Goal: Task Accomplishment & Management: Use online tool/utility

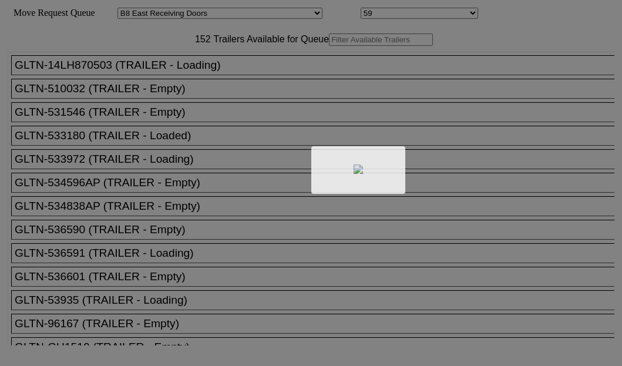
select select "536"
select select "8227"
click at [165, 81] on div at bounding box center [311, 183] width 622 height 366
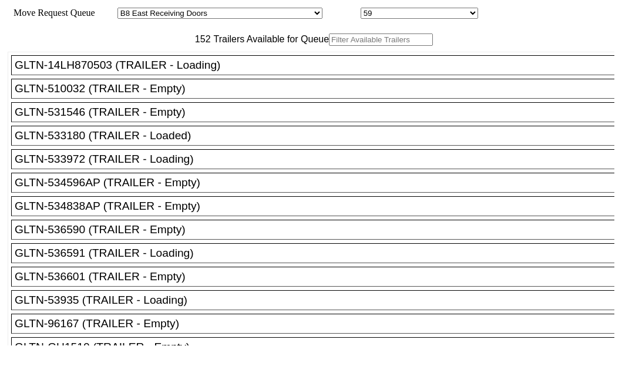
drag, startPoint x: 0, startPoint y: 0, endPoint x: 165, endPoint y: 81, distance: 183.7
click at [329, 46] on input "text" at bounding box center [381, 39] width 104 height 12
paste input "XPOU422959"
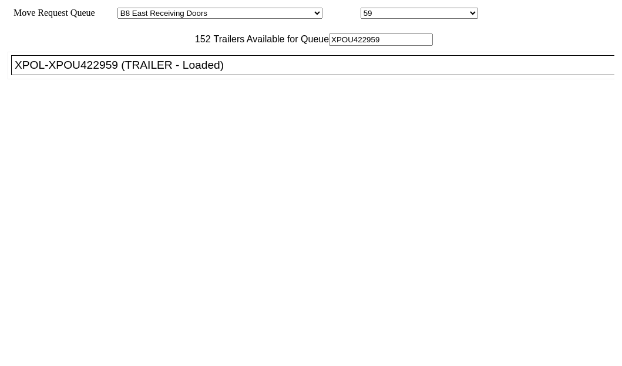
type input "XPOU422959"
click at [106, 72] on div "XPOL-XPOU422959 (TRAILER - Loaded)" at bounding box center [318, 65] width 606 height 13
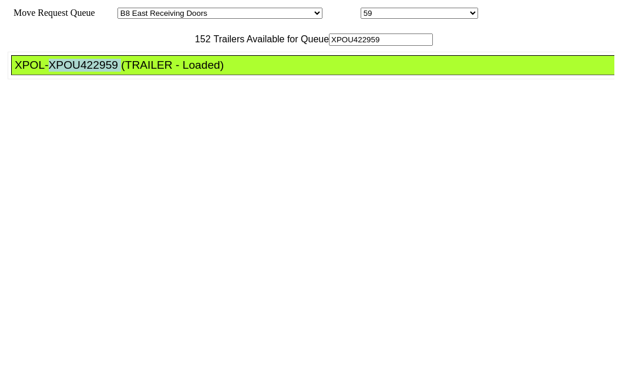
click at [106, 72] on div "XPOL-XPOU422959 (TRAILER - Loaded)" at bounding box center [318, 65] width 606 height 13
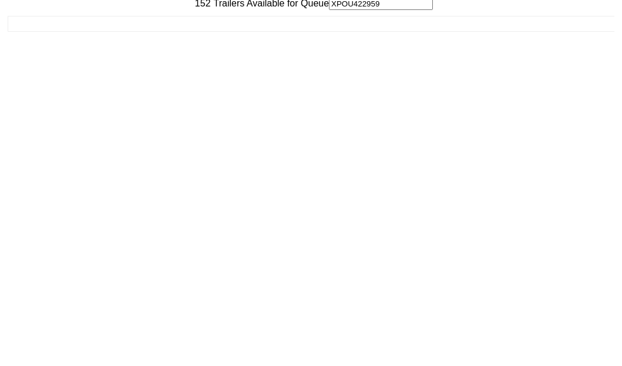
scroll to position [47, 0]
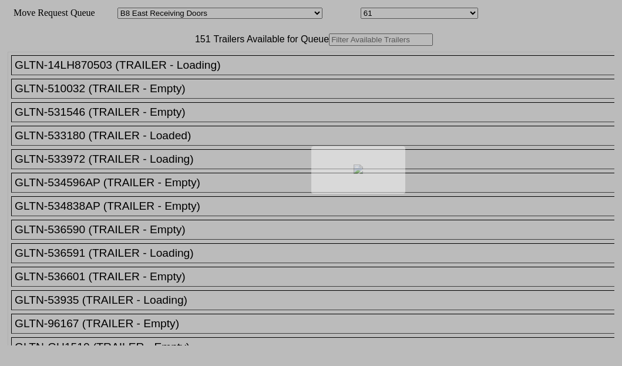
select select "536"
select select "8229"
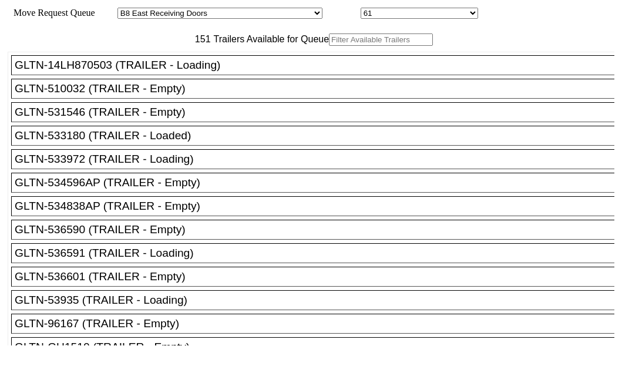
click at [329, 46] on input "text" at bounding box center [381, 39] width 104 height 12
paste input "XPOU410126"
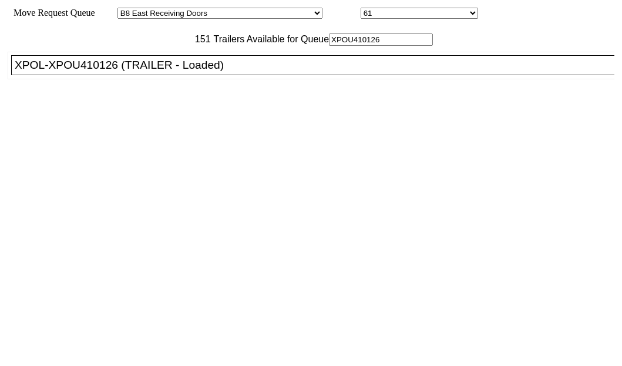
type input "XPOU410126"
click at [105, 72] on div "XPOL-XPOU410126 (TRAILER - Loaded)" at bounding box center [318, 65] width 606 height 13
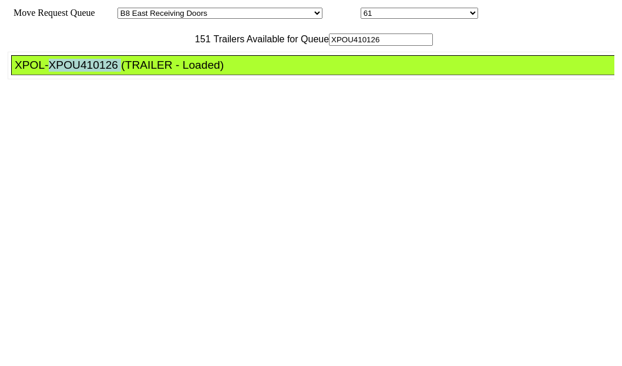
click at [105, 72] on div "XPOL-XPOU410126 (TRAILER - Loaded)" at bounding box center [318, 65] width 606 height 13
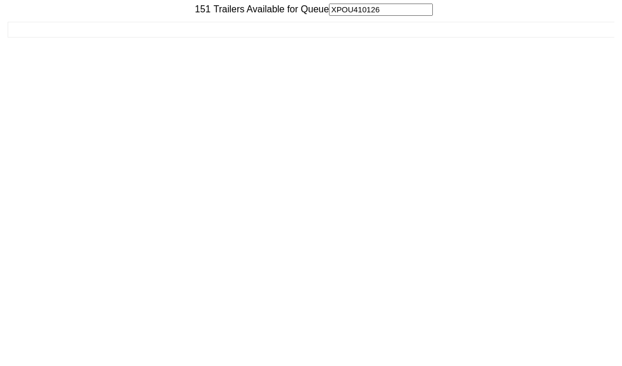
scroll to position [47, 0]
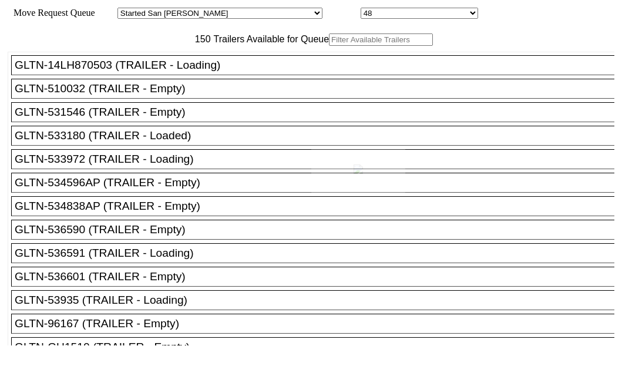
click at [185, 72] on div at bounding box center [311, 183] width 622 height 366
click at [329, 46] on input "text" at bounding box center [381, 39] width 104 height 12
paste input "STTU431992"
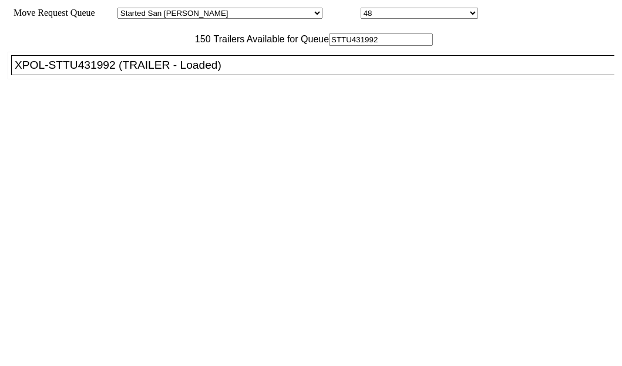
type input "STTU431992"
click at [67, 72] on div "XPOL-STTU431992 (TRAILER - Loaded)" at bounding box center [318, 65] width 606 height 13
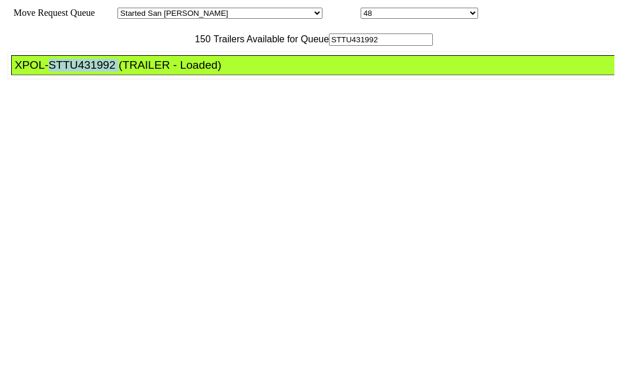
click at [67, 72] on div "XPOL-STTU431992 (TRAILER - Loaded)" at bounding box center [318, 65] width 606 height 13
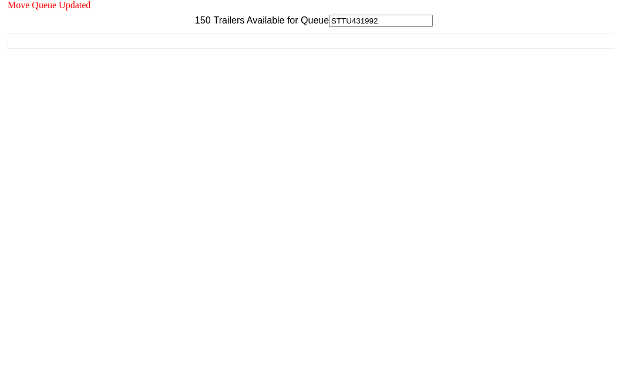
scroll to position [47, 0]
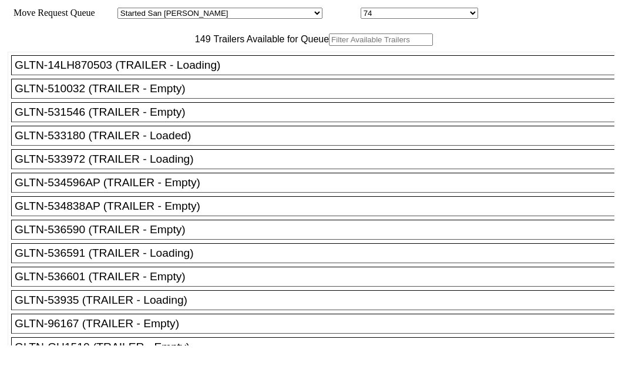
click at [329, 46] on input "text" at bounding box center [381, 39] width 104 height 12
paste input "180853"
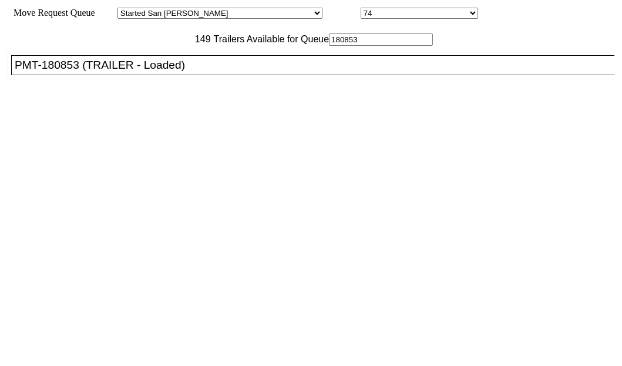
type input "180853"
click at [94, 72] on div "PMT-180853 (TRAILER - Loaded)" at bounding box center [318, 65] width 606 height 13
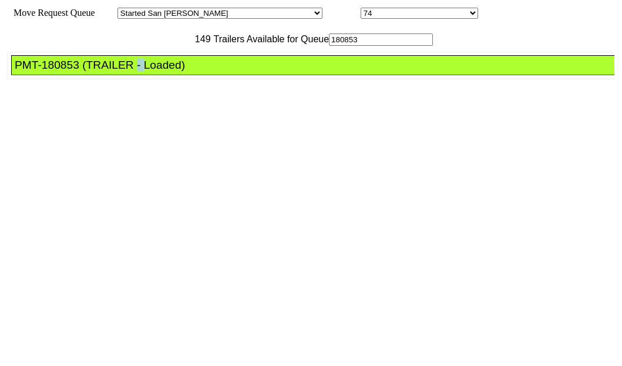
click at [94, 72] on div "PMT-180853 (TRAILER - Loaded)" at bounding box center [318, 65] width 606 height 13
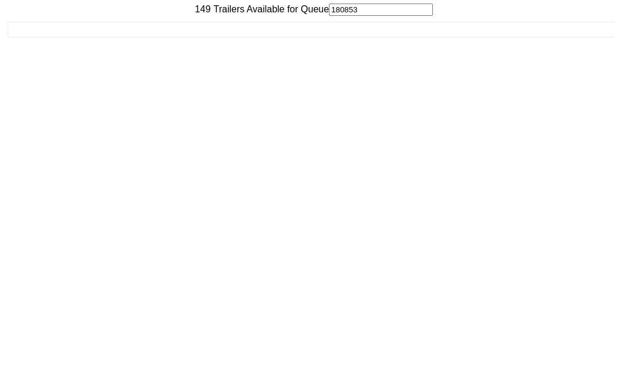
scroll to position [47, 0]
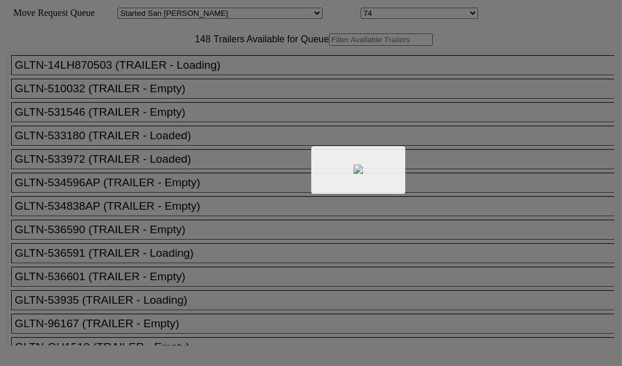
click at [176, 86] on div at bounding box center [311, 183] width 622 height 366
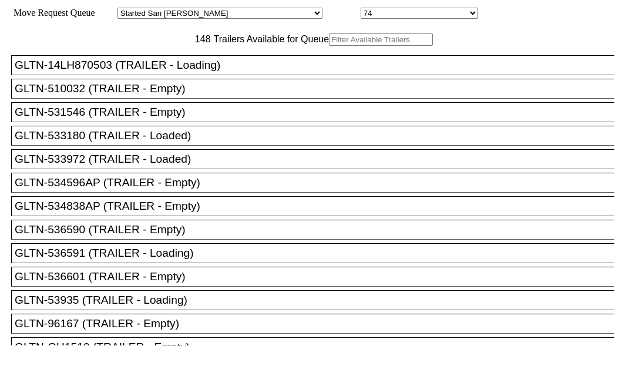
click at [329, 46] on input "text" at bounding box center [381, 39] width 104 height 12
paste input "170214"
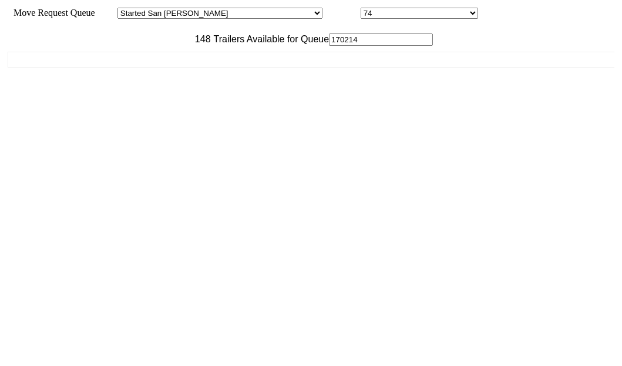
type input "170214"
click at [101, 112] on div "GLTN-14LH870503 (TRAILER - Loading) GLTN-510032 (TRAILER - Empty) GLTN-531546 (…" at bounding box center [311, 195] width 606 height 299
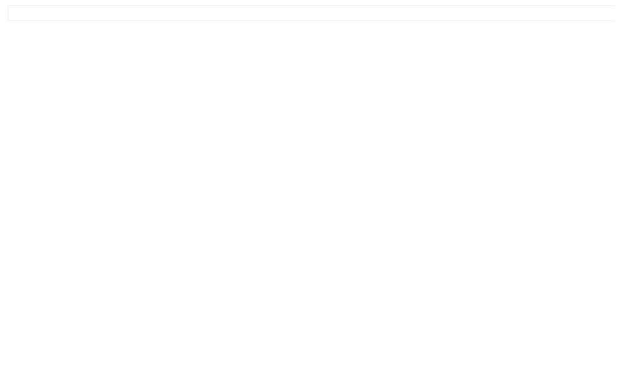
scroll to position [47, 0]
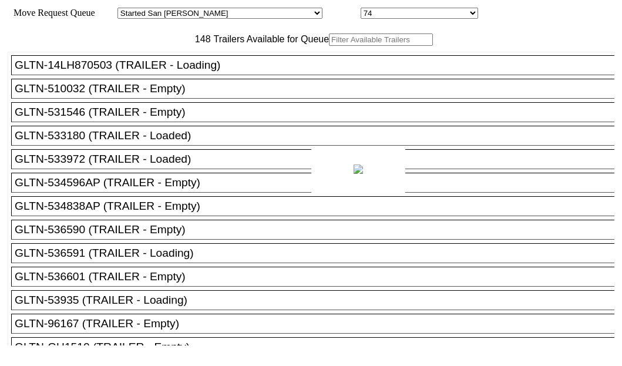
click at [195, 76] on div at bounding box center [311, 183] width 622 height 366
click at [329, 46] on input "text" at bounding box center [381, 39] width 104 height 12
paste input "XPOU414955"
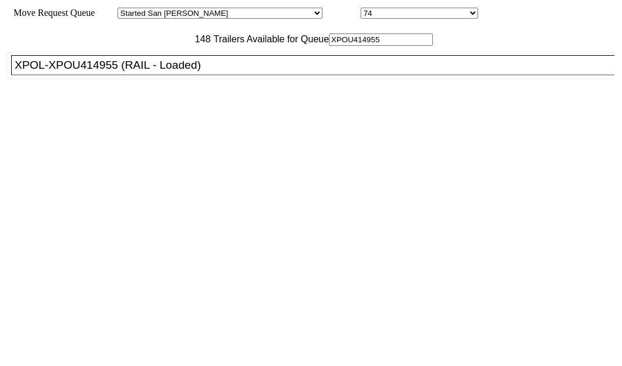
type input "XPOU414955"
click at [88, 72] on div "XPOL-XPOU414955 (RAIL - Loaded)" at bounding box center [318, 65] width 606 height 13
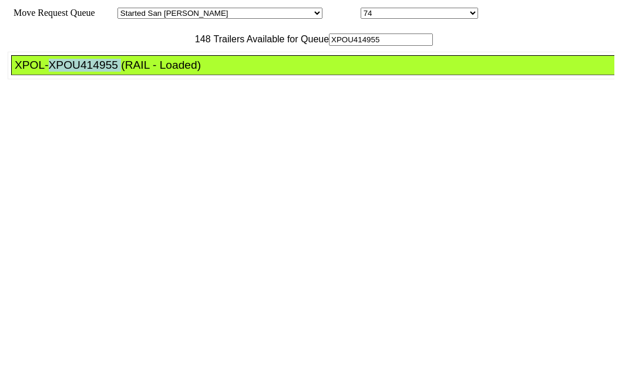
click at [88, 72] on div "XPOL-XPOU414955 (RAIL - Loaded)" at bounding box center [318, 65] width 606 height 13
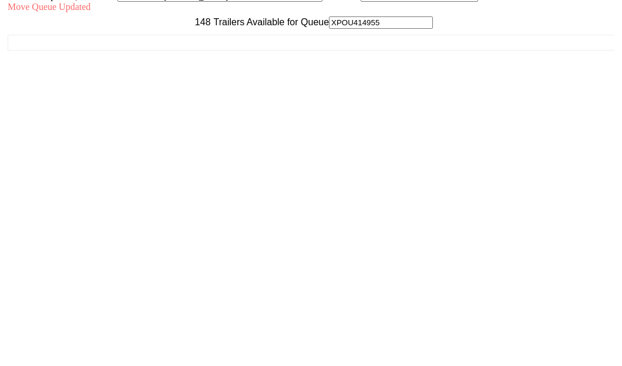
scroll to position [47, 0]
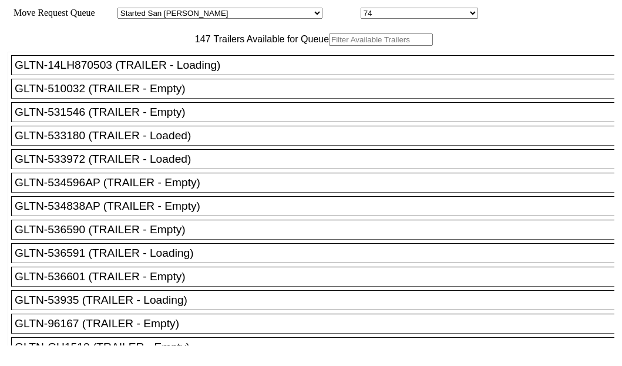
click at [329, 46] on input "text" at bounding box center [381, 39] width 104 height 12
paste input "516623"
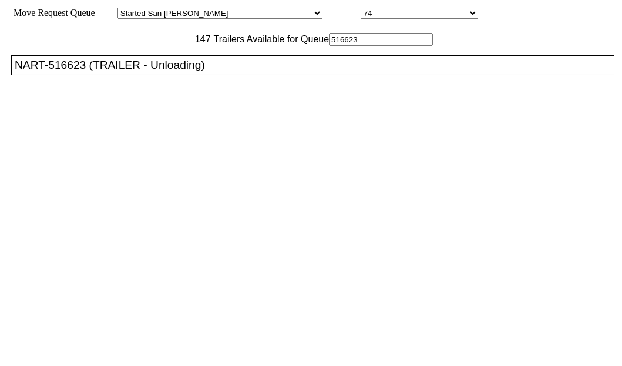
type input "516623"
click at [85, 72] on div "NART-516623 (TRAILER - Unloading)" at bounding box center [318, 65] width 606 height 13
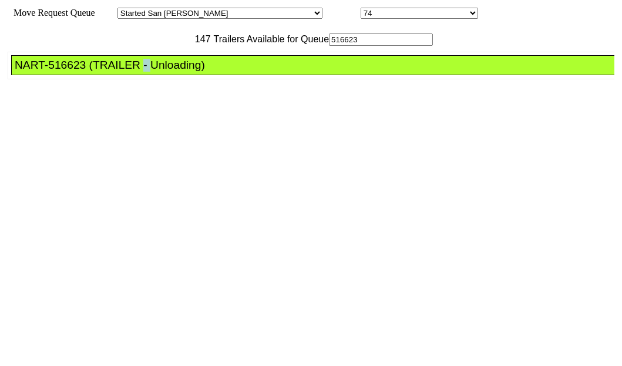
click at [85, 72] on div "NART-516623 (TRAILER - Unloading)" at bounding box center [318, 65] width 606 height 13
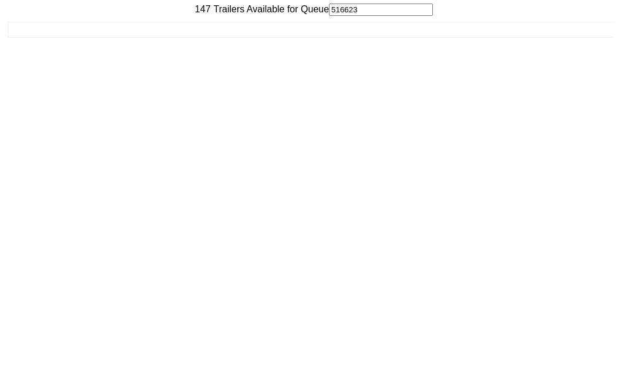
scroll to position [47, 0]
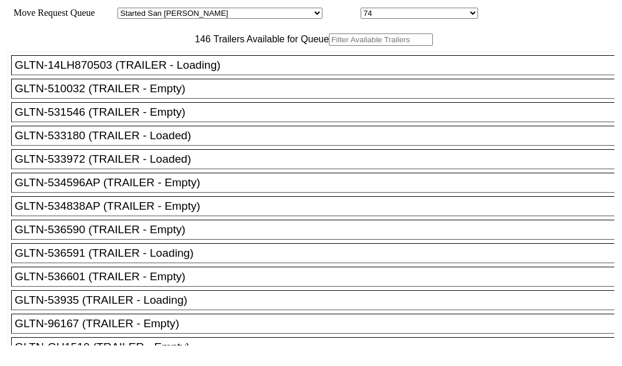
click at [329, 46] on input "text" at bounding box center [381, 39] width 104 height 12
paste input "116297"
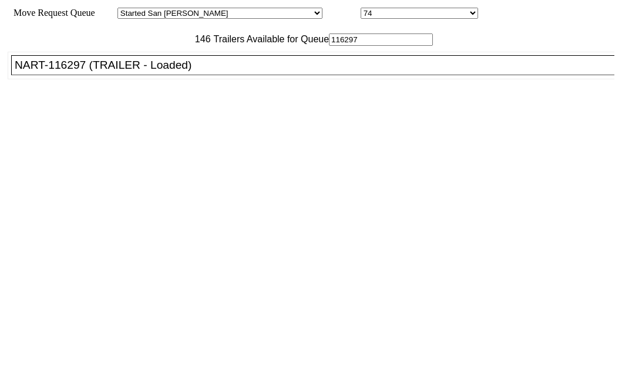
type input "116297"
click at [102, 72] on div "NART-116297 (TRAILER - Loaded)" at bounding box center [318, 65] width 606 height 13
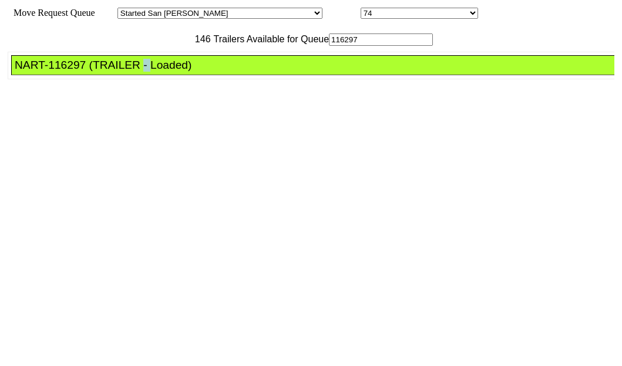
click at [102, 72] on div "NART-116297 (TRAILER - Loaded)" at bounding box center [318, 65] width 606 height 13
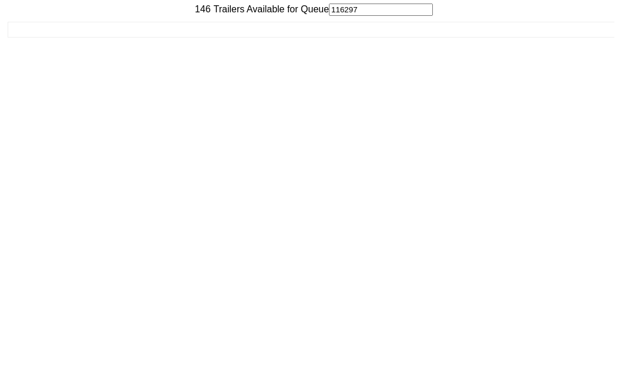
scroll to position [47, 0]
